Goal: Information Seeking & Learning: Learn about a topic

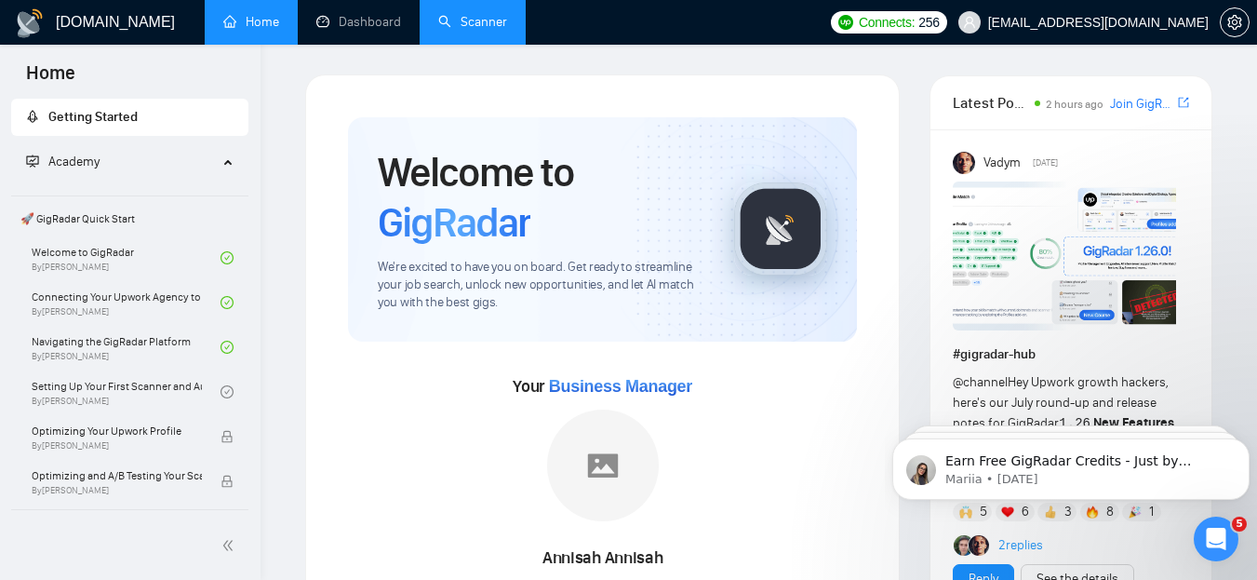
click at [477, 30] on link "Scanner" at bounding box center [472, 22] width 69 height 16
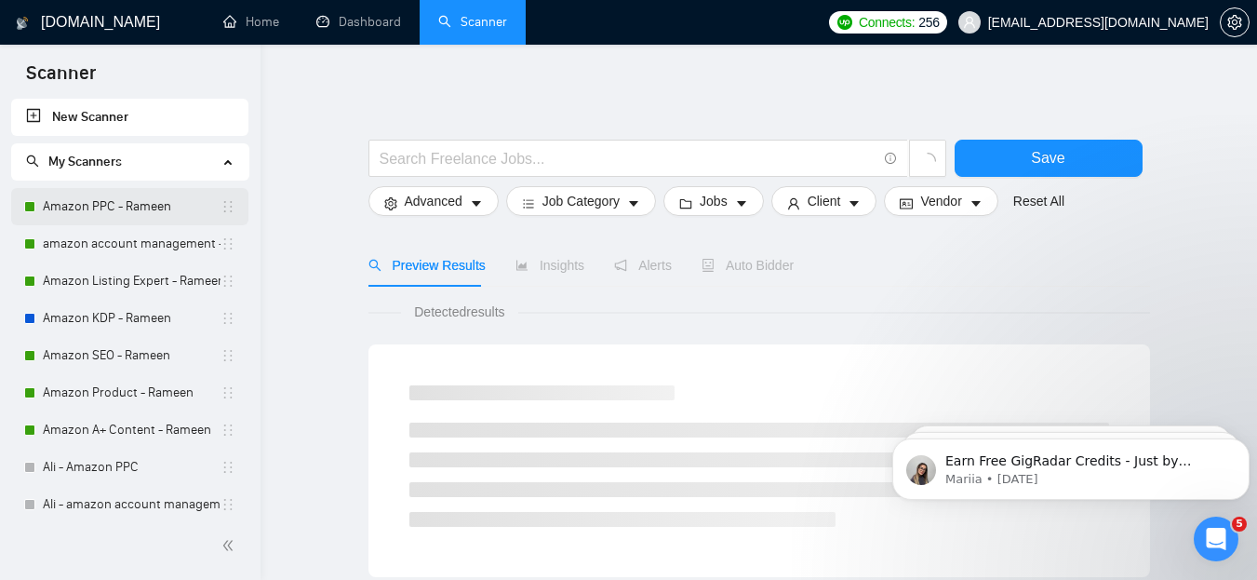
click at [116, 201] on link "Amazon PPC - Rameen" at bounding box center [132, 206] width 178 height 37
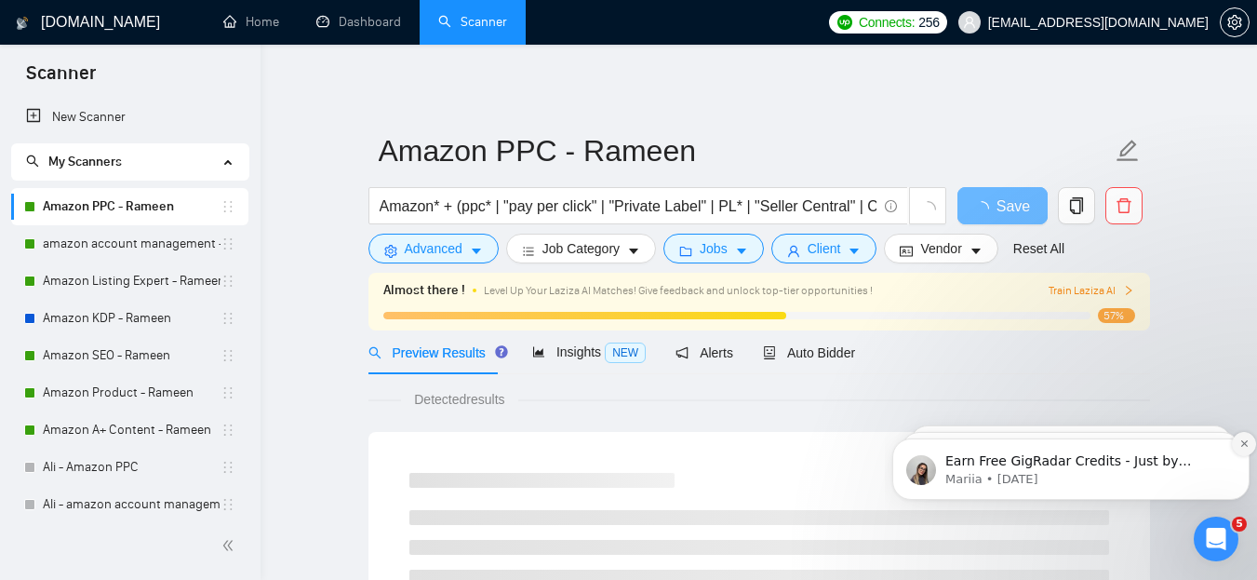
click at [1245, 448] on icon "Dismiss notification" at bounding box center [1244, 443] width 10 height 10
click at [1241, 446] on icon "Dismiss notification" at bounding box center [1244, 443] width 10 height 10
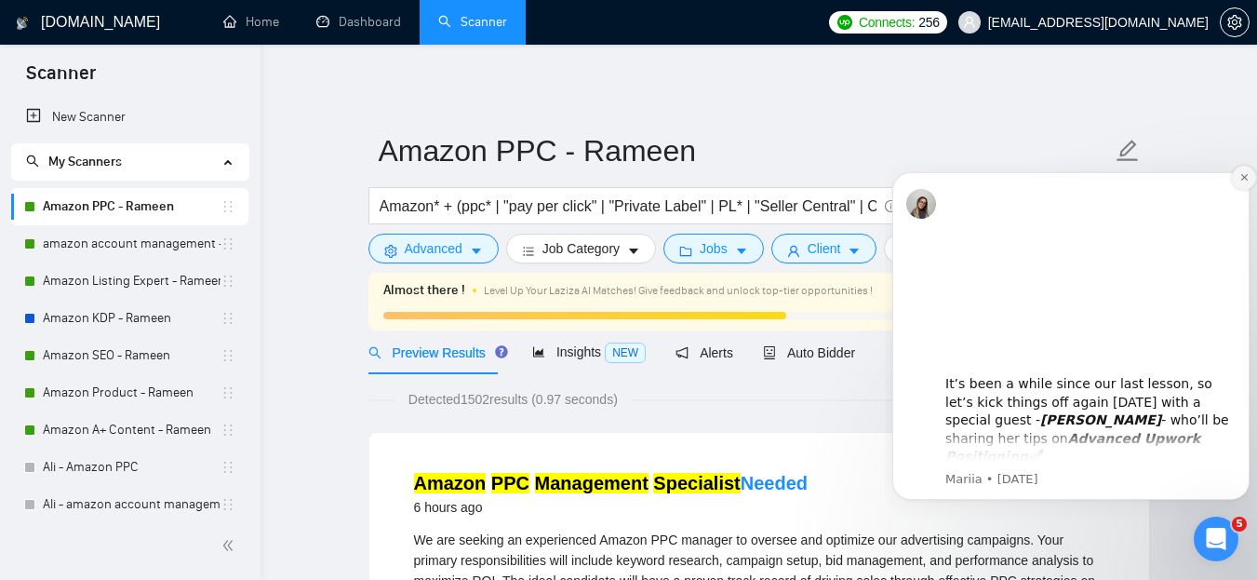
click at [1244, 180] on icon "Dismiss notification" at bounding box center [1244, 177] width 10 height 10
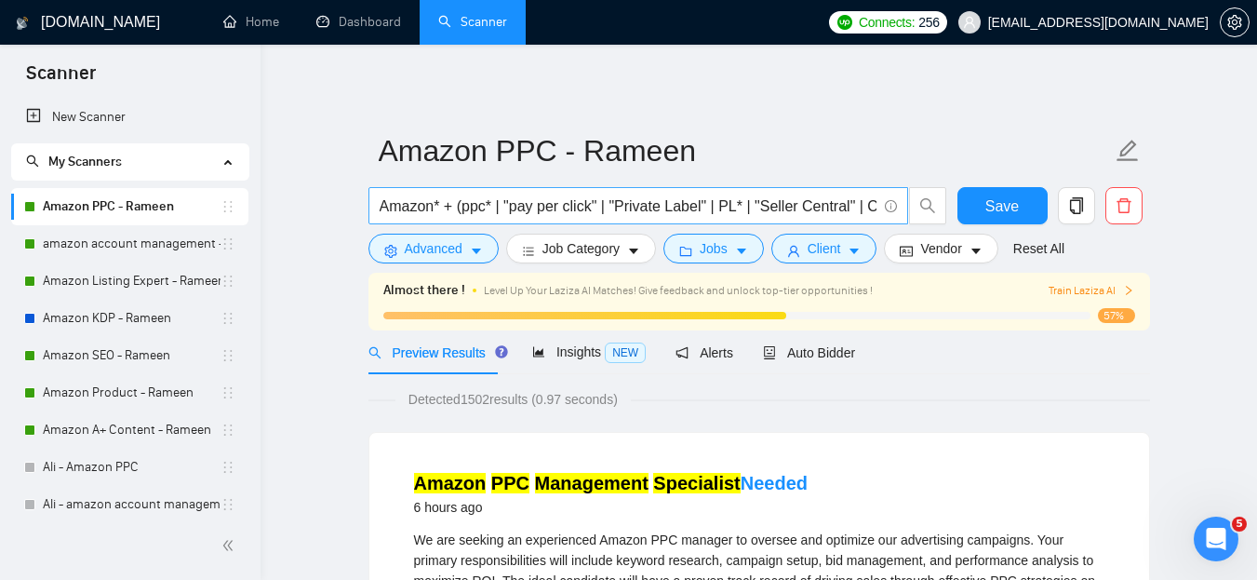
click at [492, 214] on input "Amazon* + (ppc* | "pay per click" | "Private Label" | PL* | "Seller Central" | …" at bounding box center [628, 205] width 497 height 23
click at [125, 241] on link "amazon account management - Rameen" at bounding box center [132, 243] width 178 height 37
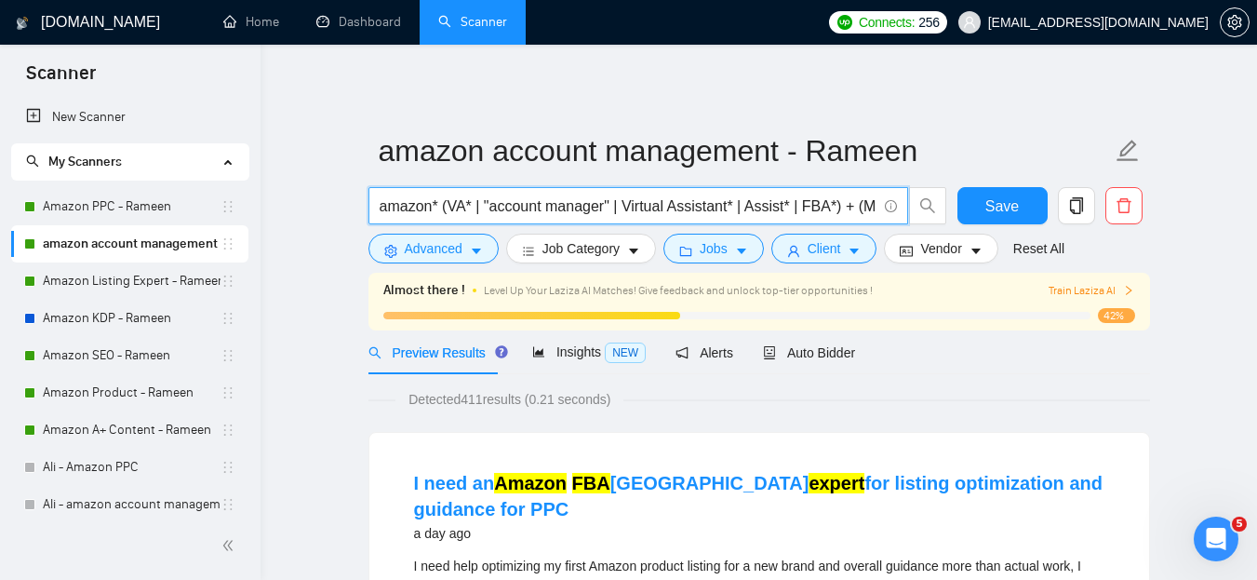
click at [555, 204] on input "amazon* (VA* | "account manager" | Virtual Assistant* | Assist* | FBA*) + (Mana…" at bounding box center [628, 205] width 497 height 23
click at [172, 279] on link "Amazon Listing Expert - Rameen" at bounding box center [132, 280] width 178 height 37
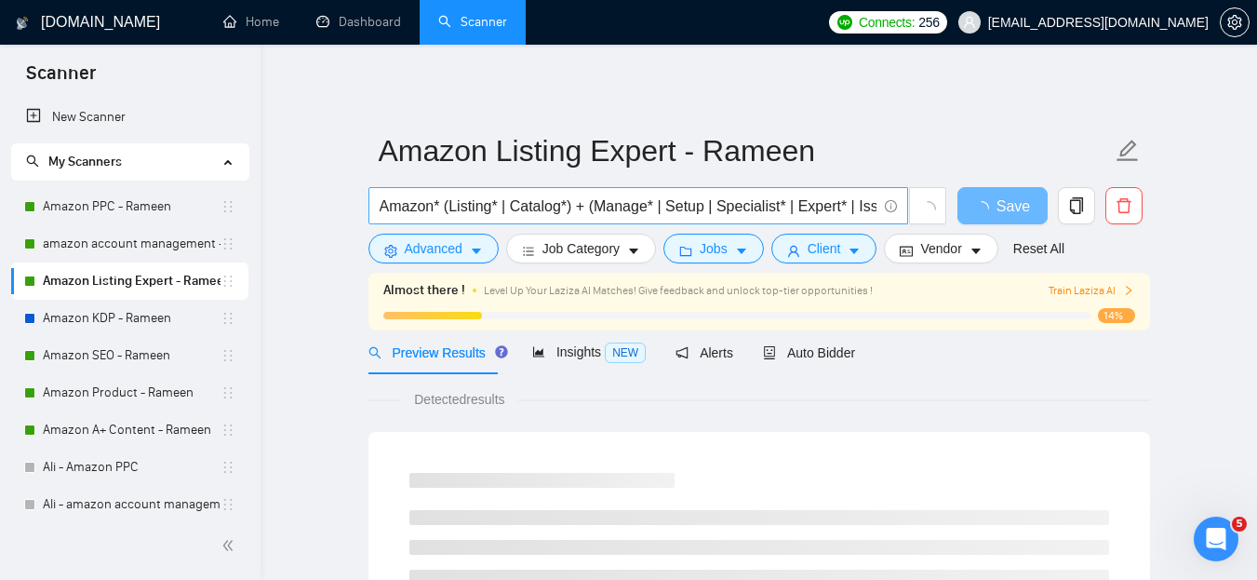
click at [480, 207] on input "Amazon* (Listing* | Catalog*) + (Manage* | Setup | Specialist* | Expert* | Issu…" at bounding box center [628, 205] width 497 height 23
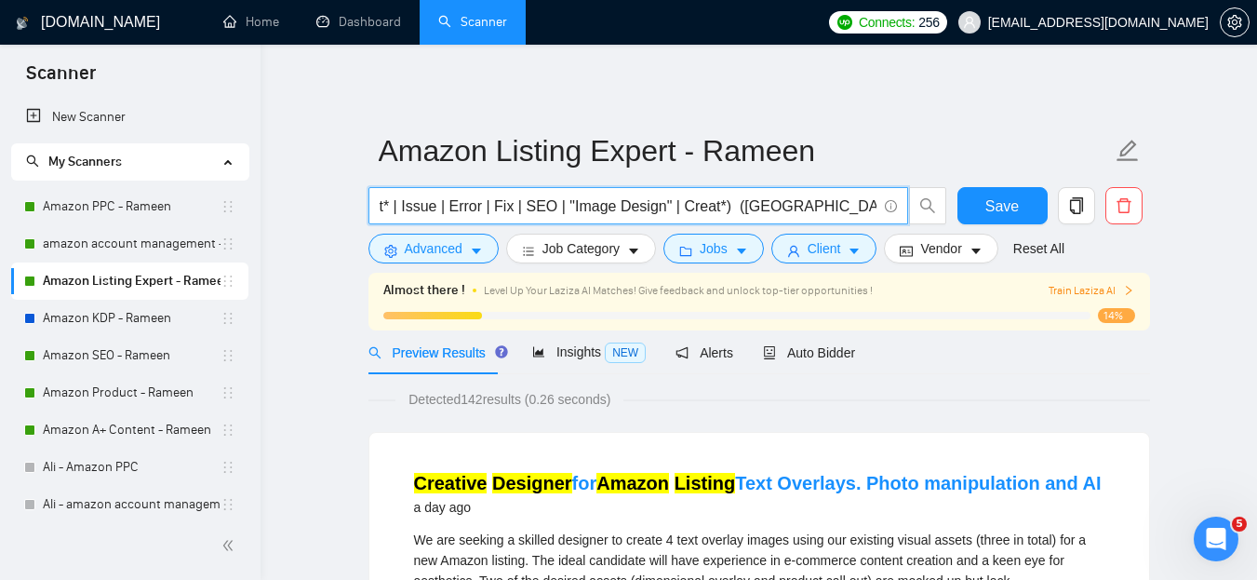
scroll to position [0, 487]
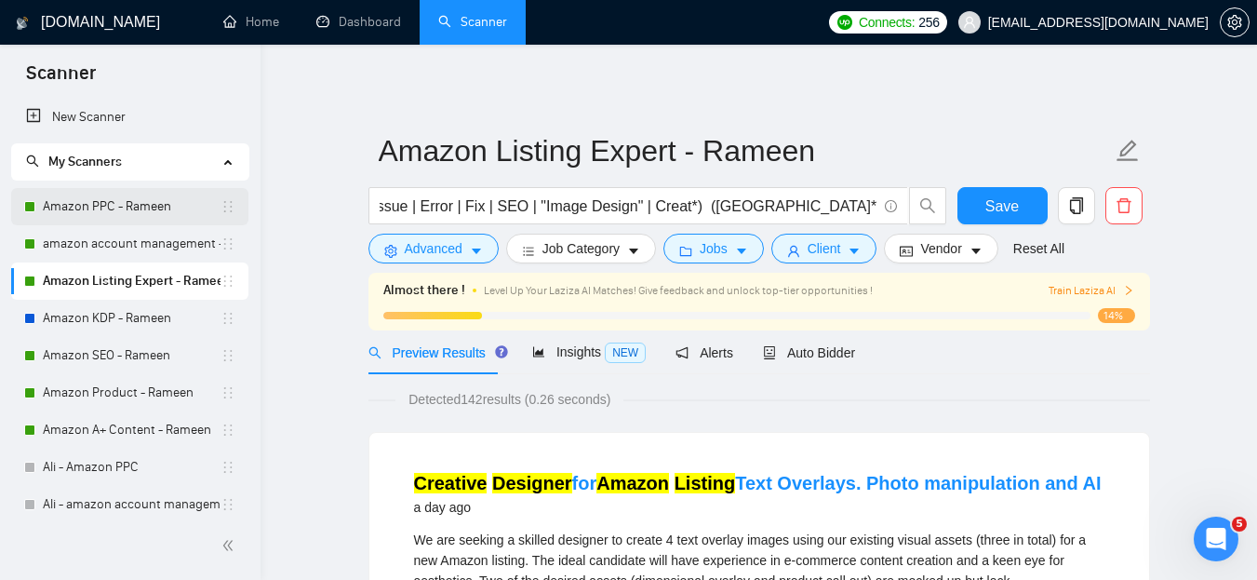
drag, startPoint x: 141, startPoint y: 207, endPoint x: 166, endPoint y: 211, distance: 24.5
click at [141, 207] on link "Amazon PPC - Rameen" at bounding box center [132, 206] width 178 height 37
